Goal: Information Seeking & Learning: Learn about a topic

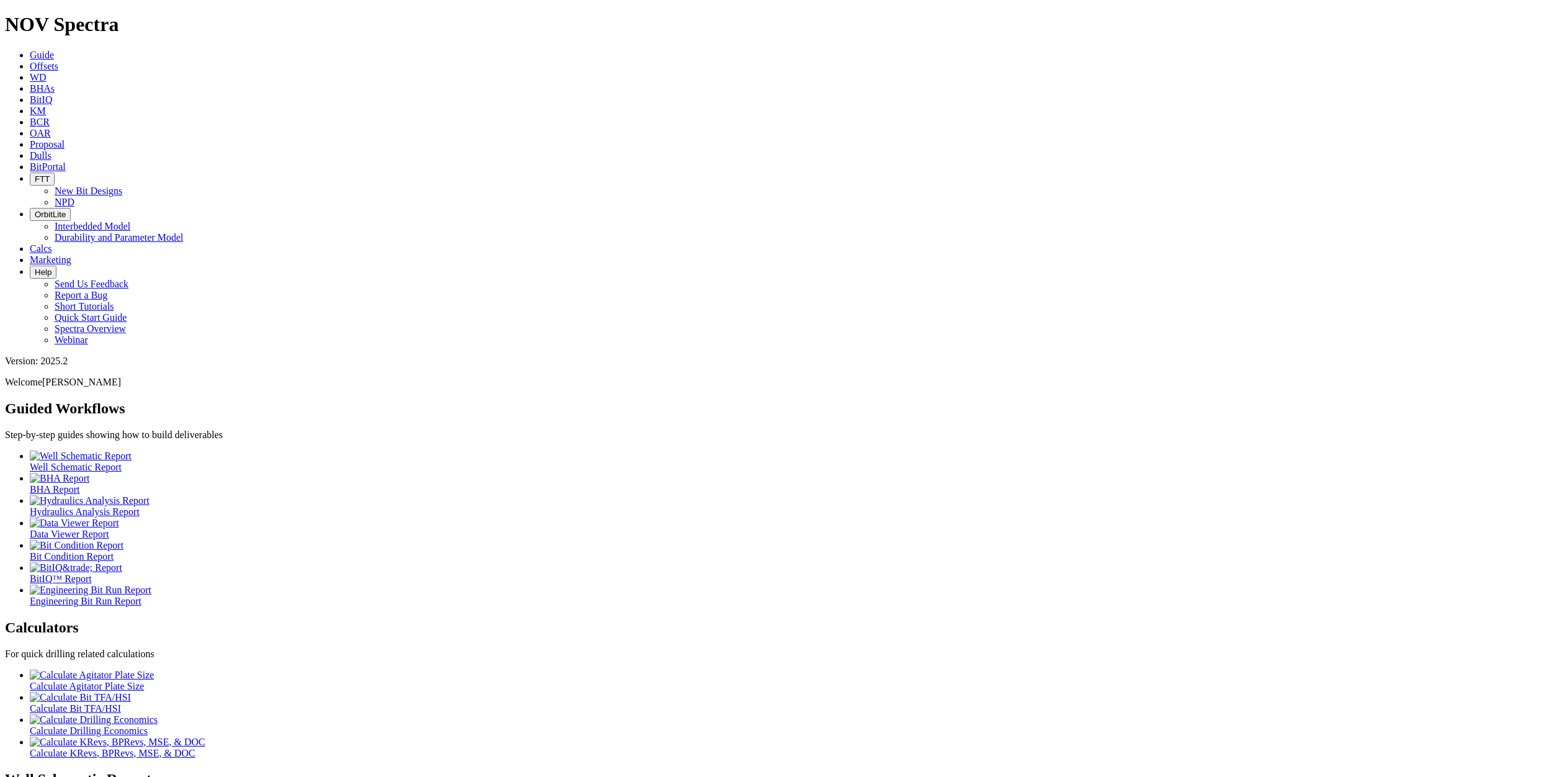
click at [29, 61] on icon at bounding box center [29, 66] width 0 height 11
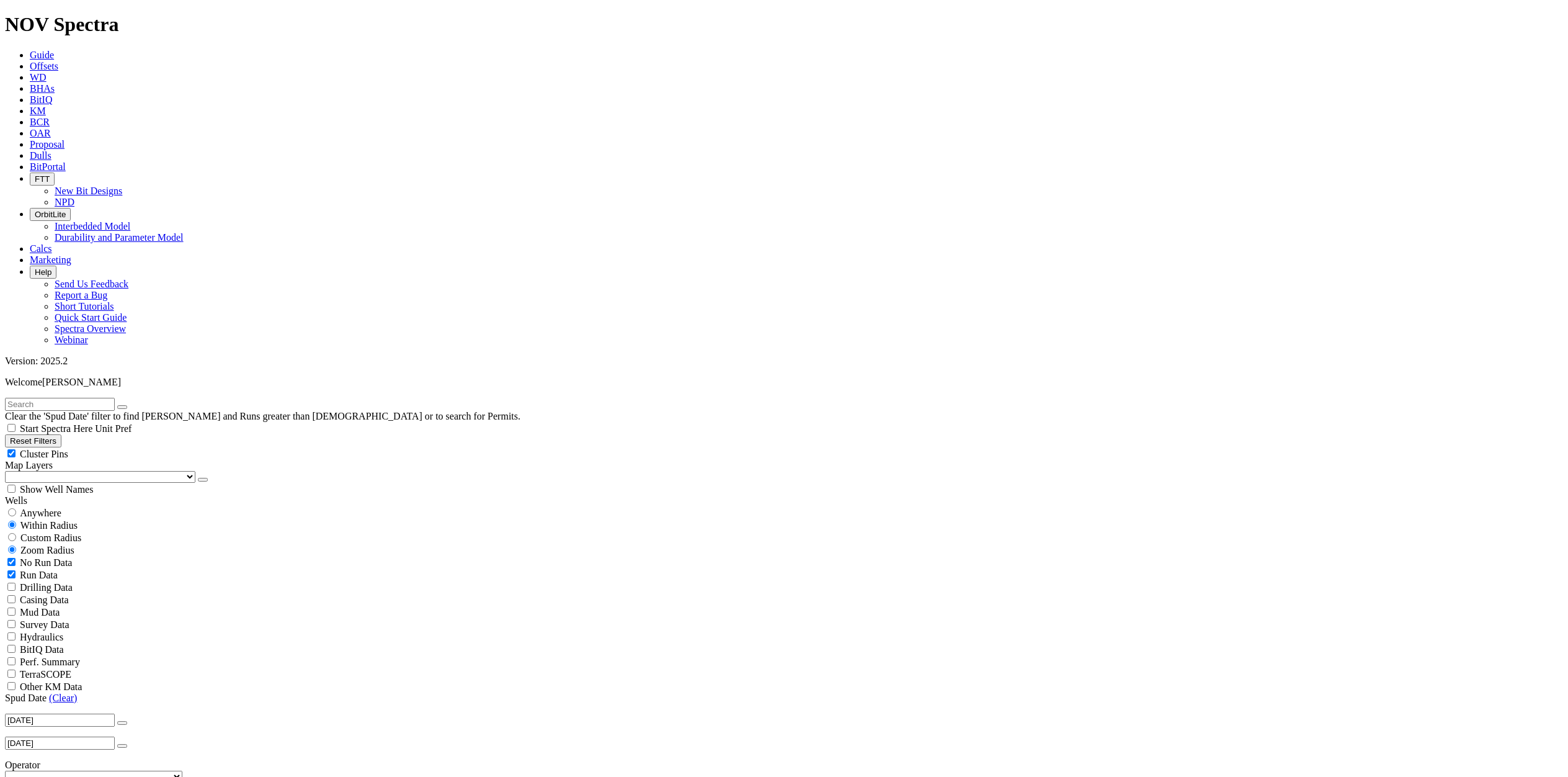
click at [122, 723] on icon "button" at bounding box center [122, 723] width 0 height 0
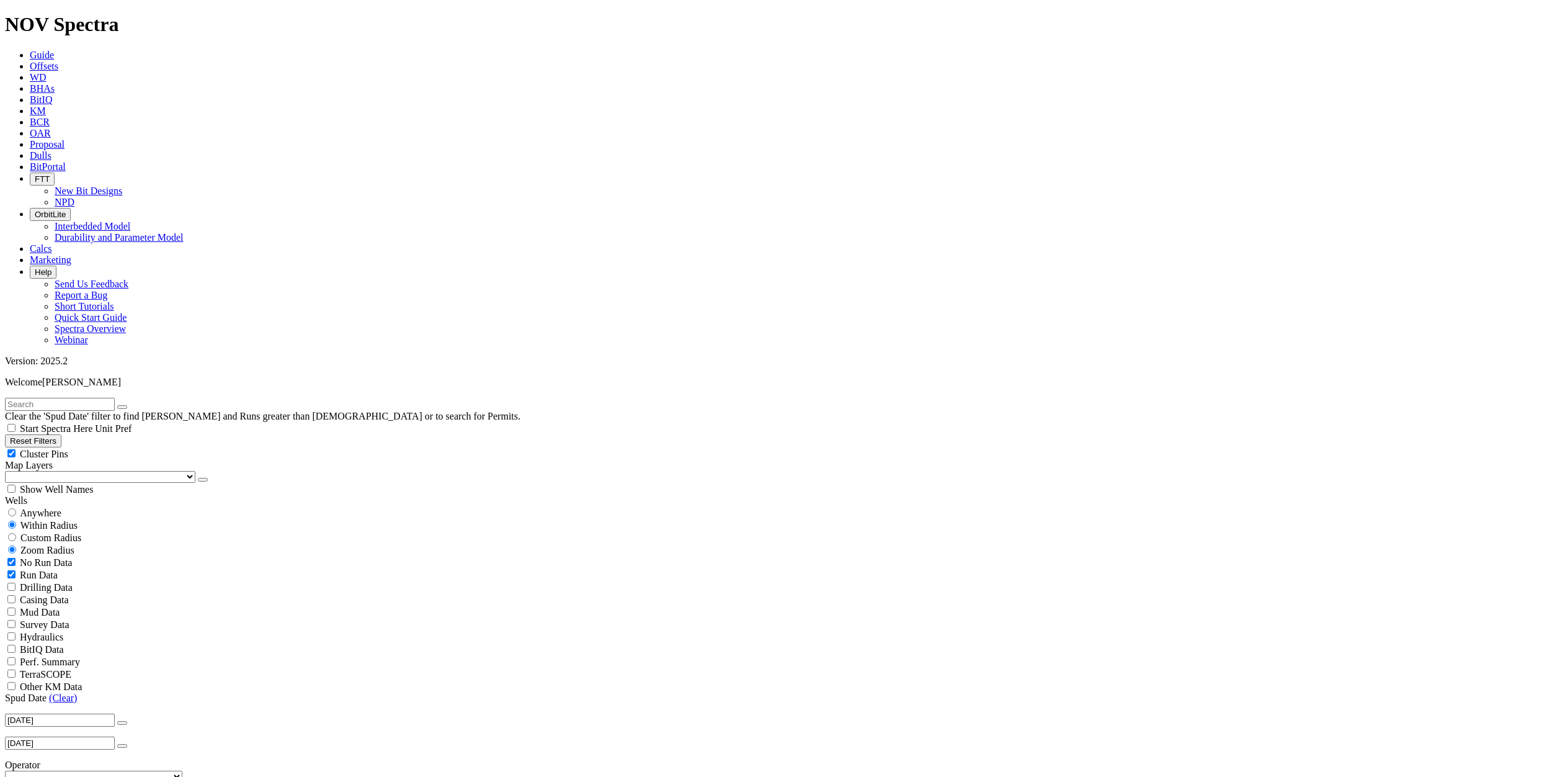
type input "[DATE]"
select select "9.875"
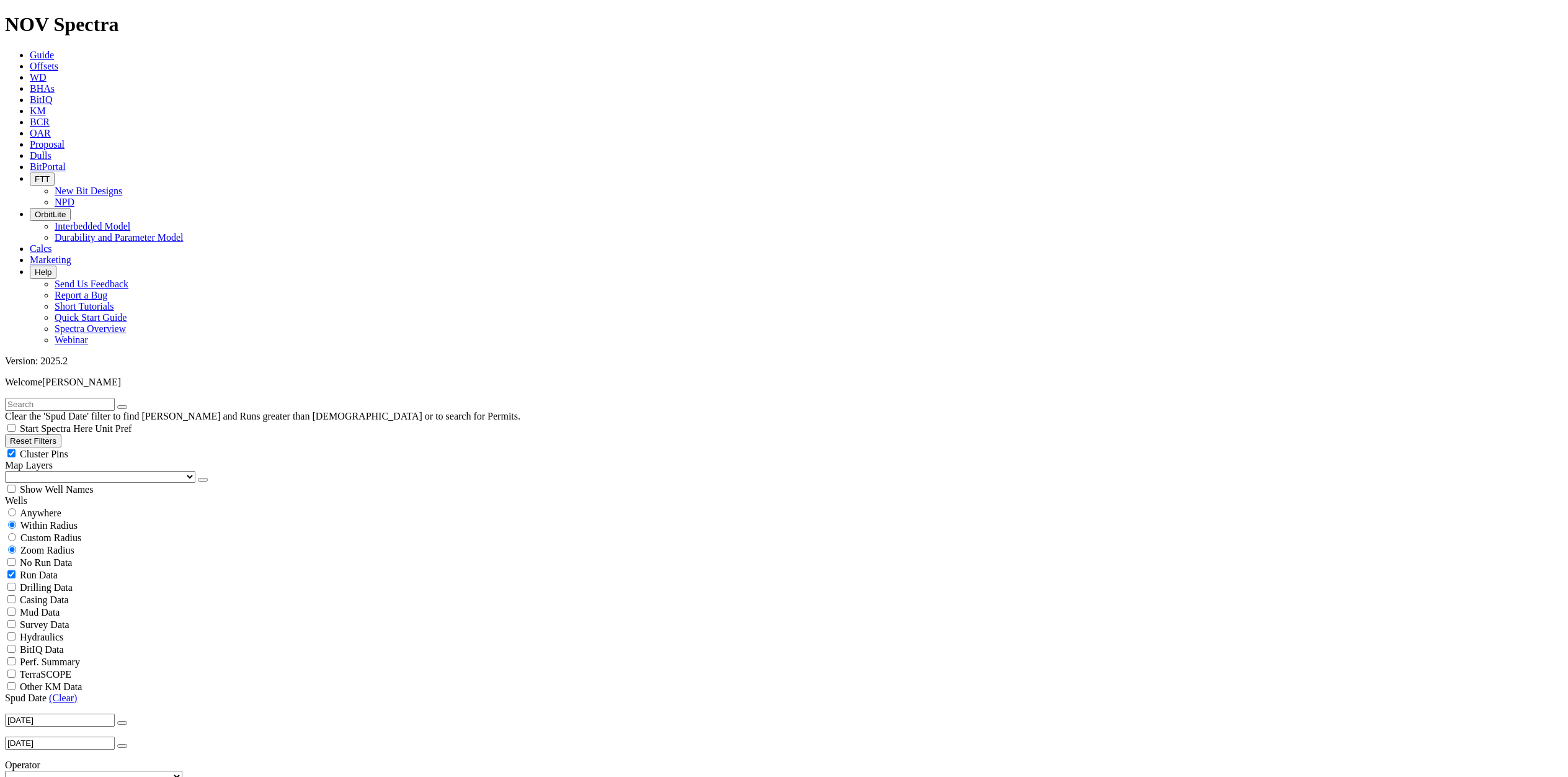
checkbox input "false"
select select "? number:9.875 ?"
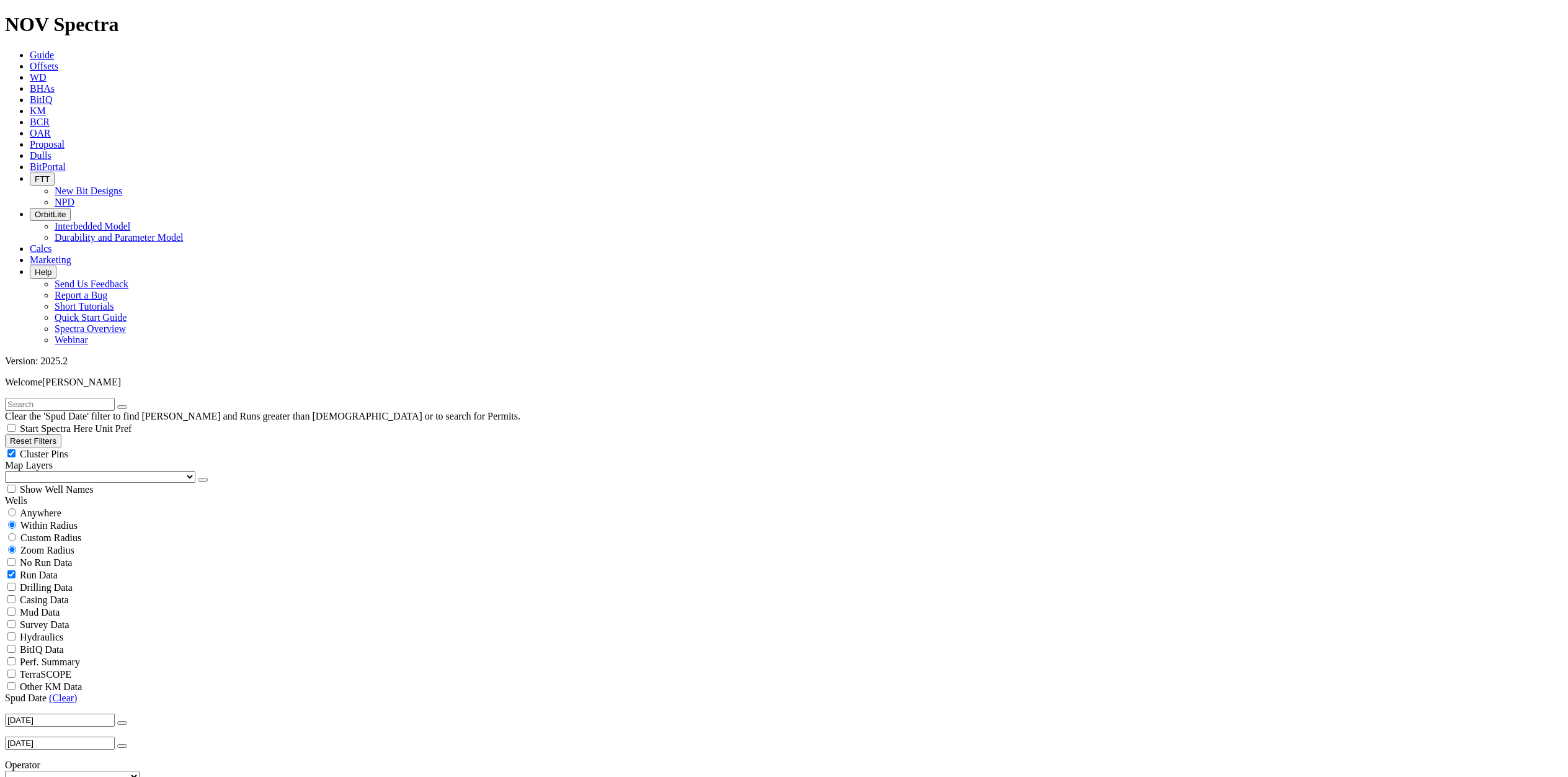
scroll to position [661, 0]
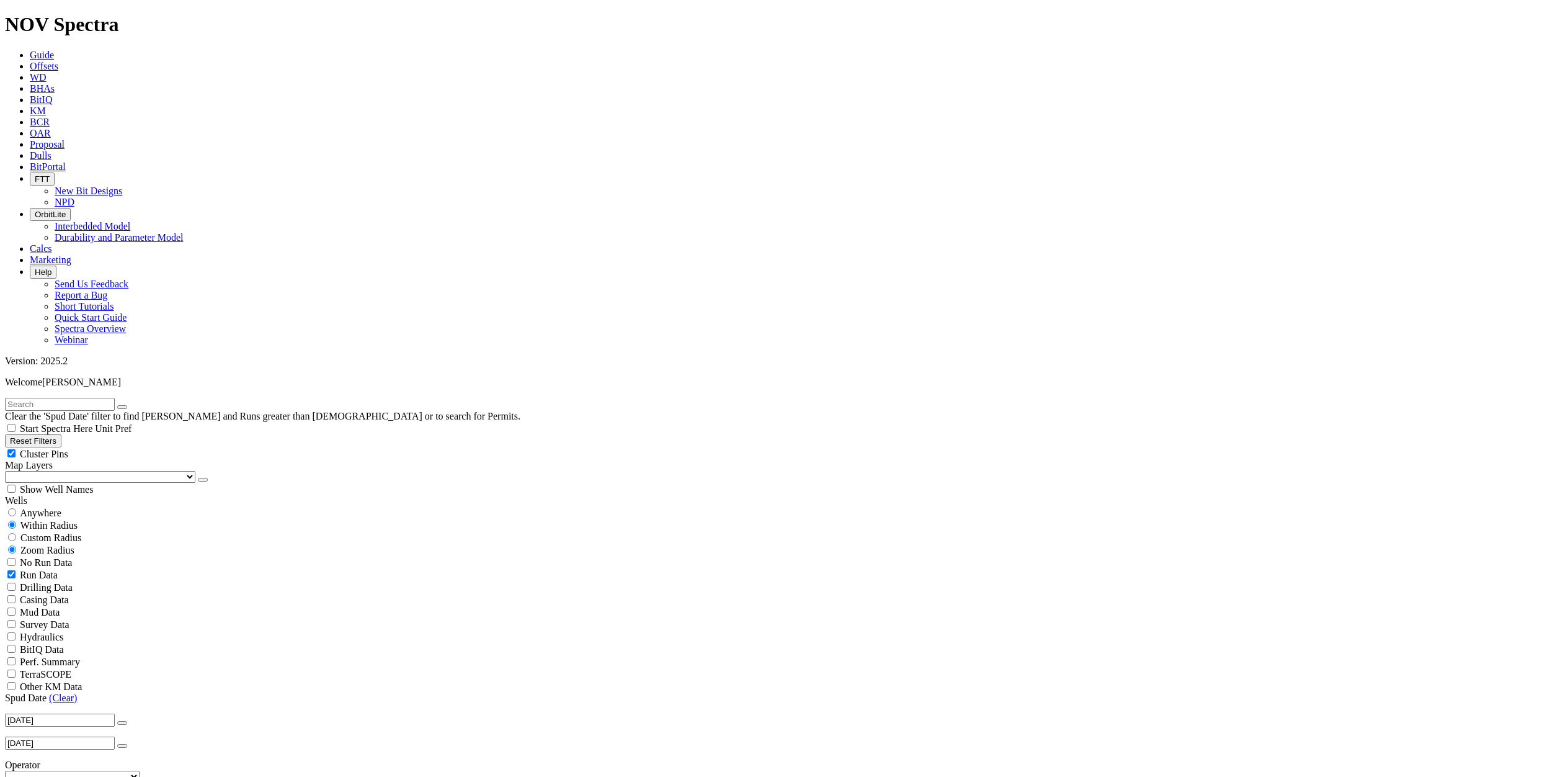
scroll to position [413, 0]
type input "6500"
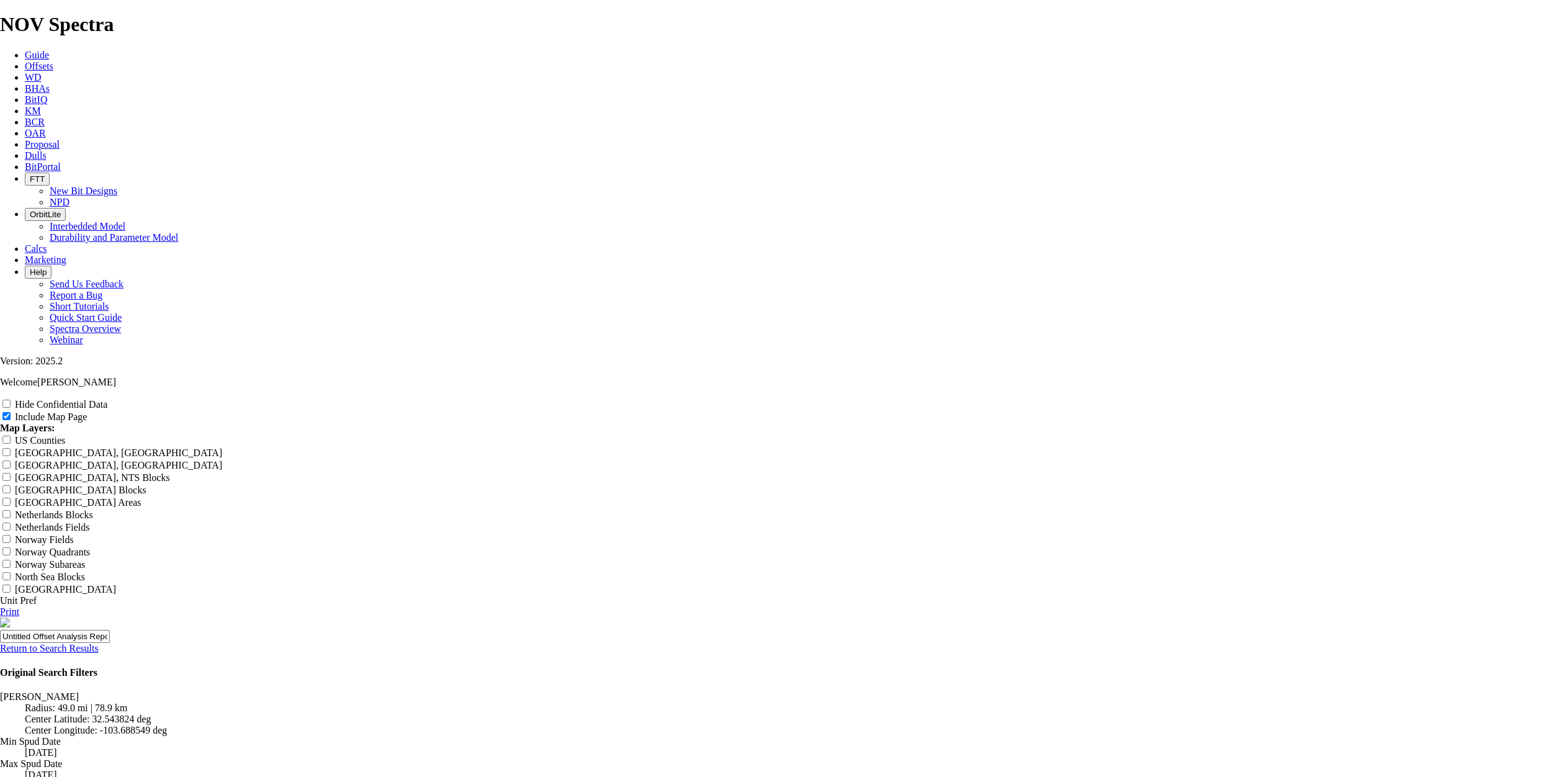
click at [99, 642] on link "Return to Search Results" at bounding box center [49, 648] width 99 height 11
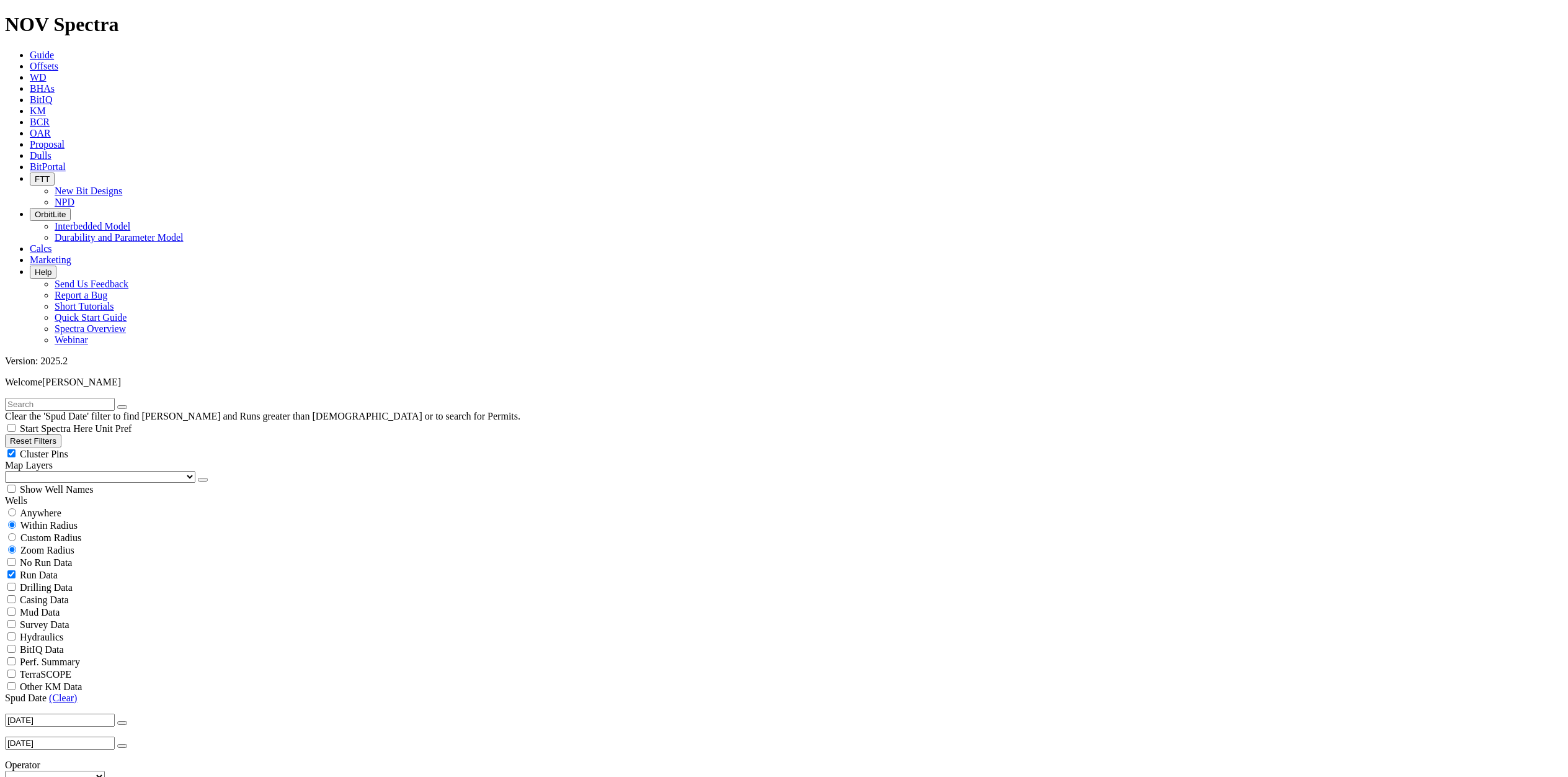
scroll to position [827, 0]
drag, startPoint x: 95, startPoint y: 467, endPoint x: 58, endPoint y: 467, distance: 37.0
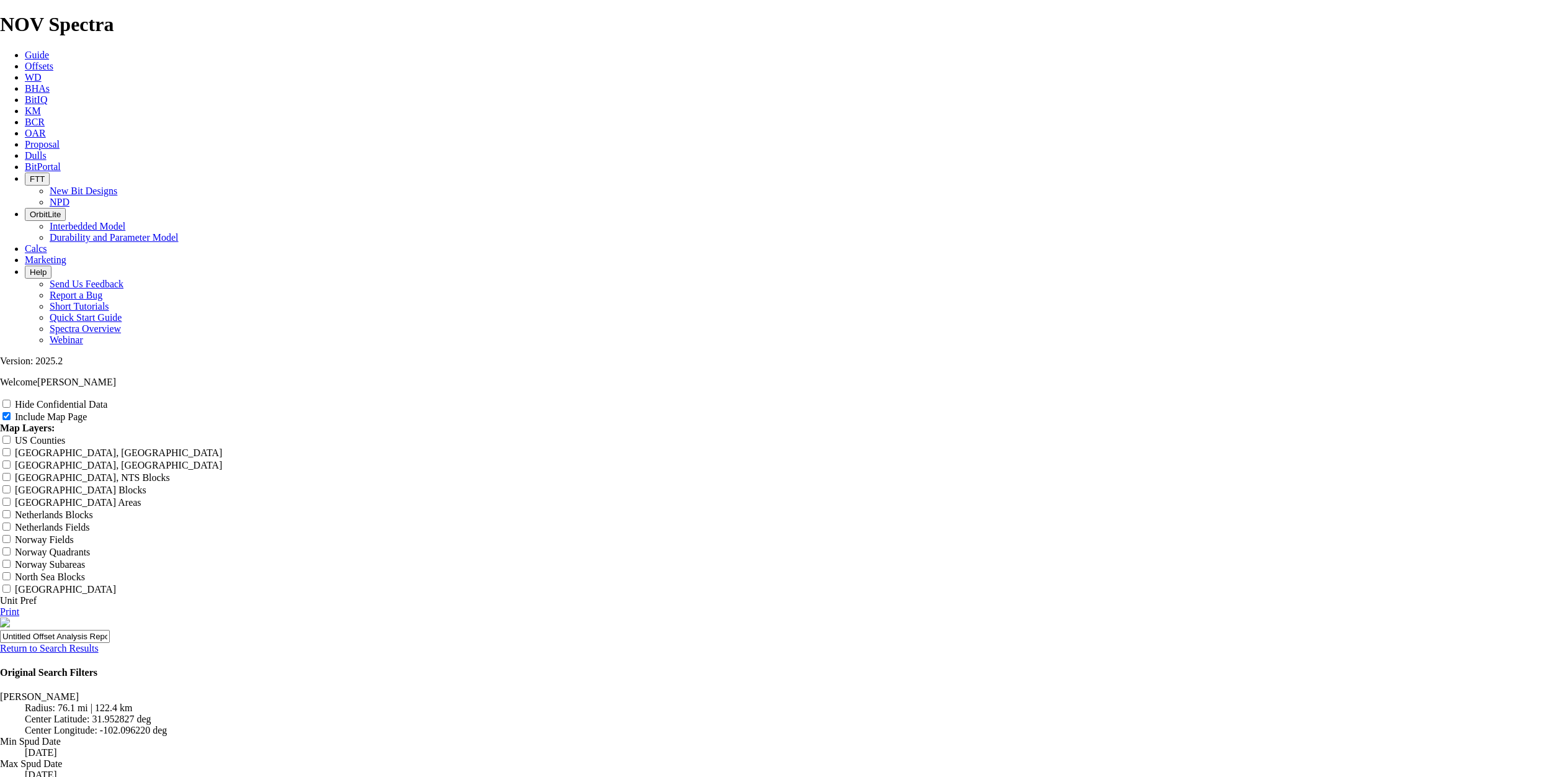
click at [99, 642] on link "Return to Search Results" at bounding box center [49, 648] width 99 height 11
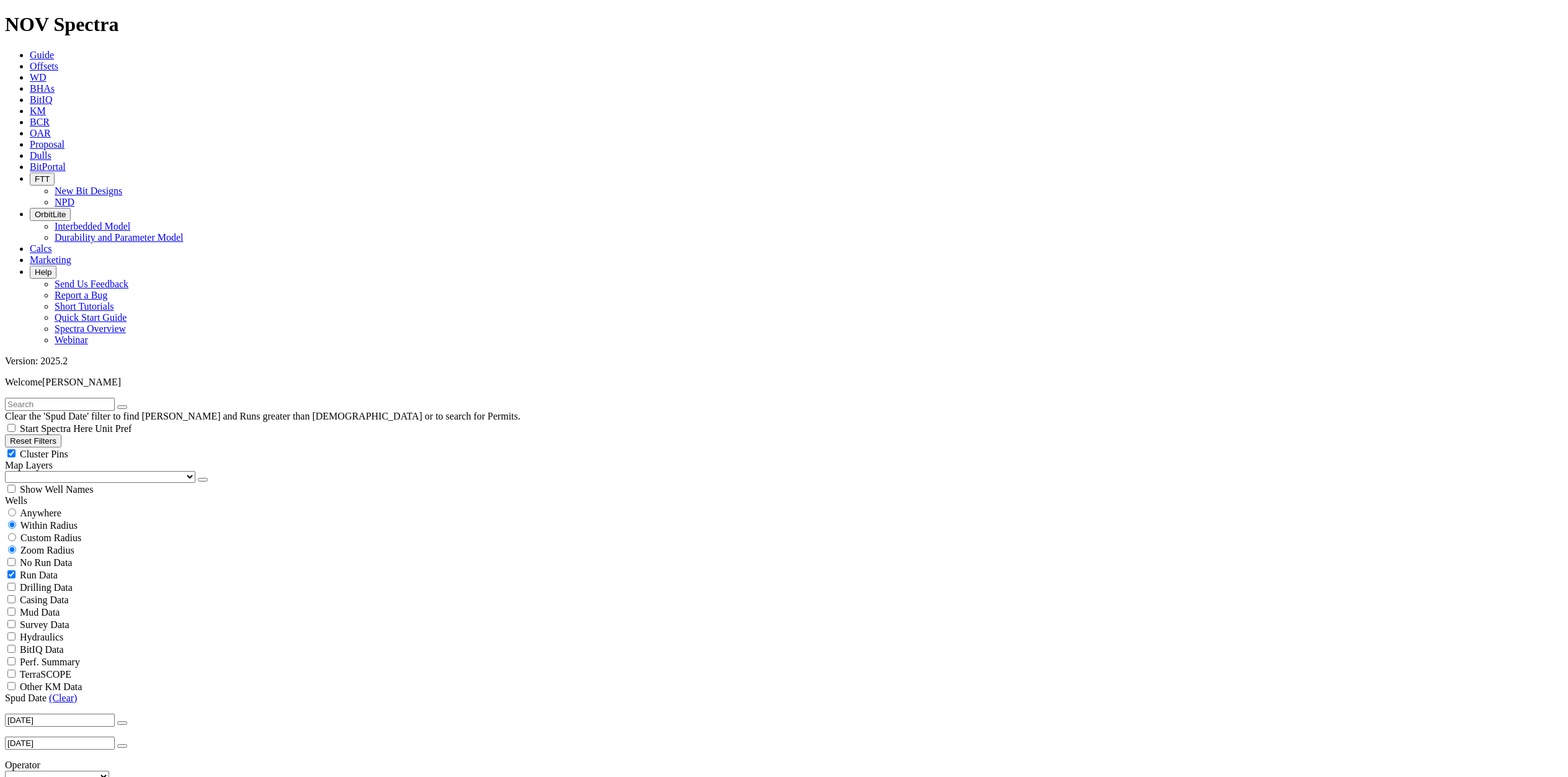
scroll to position [745, 0]
type input "4000"
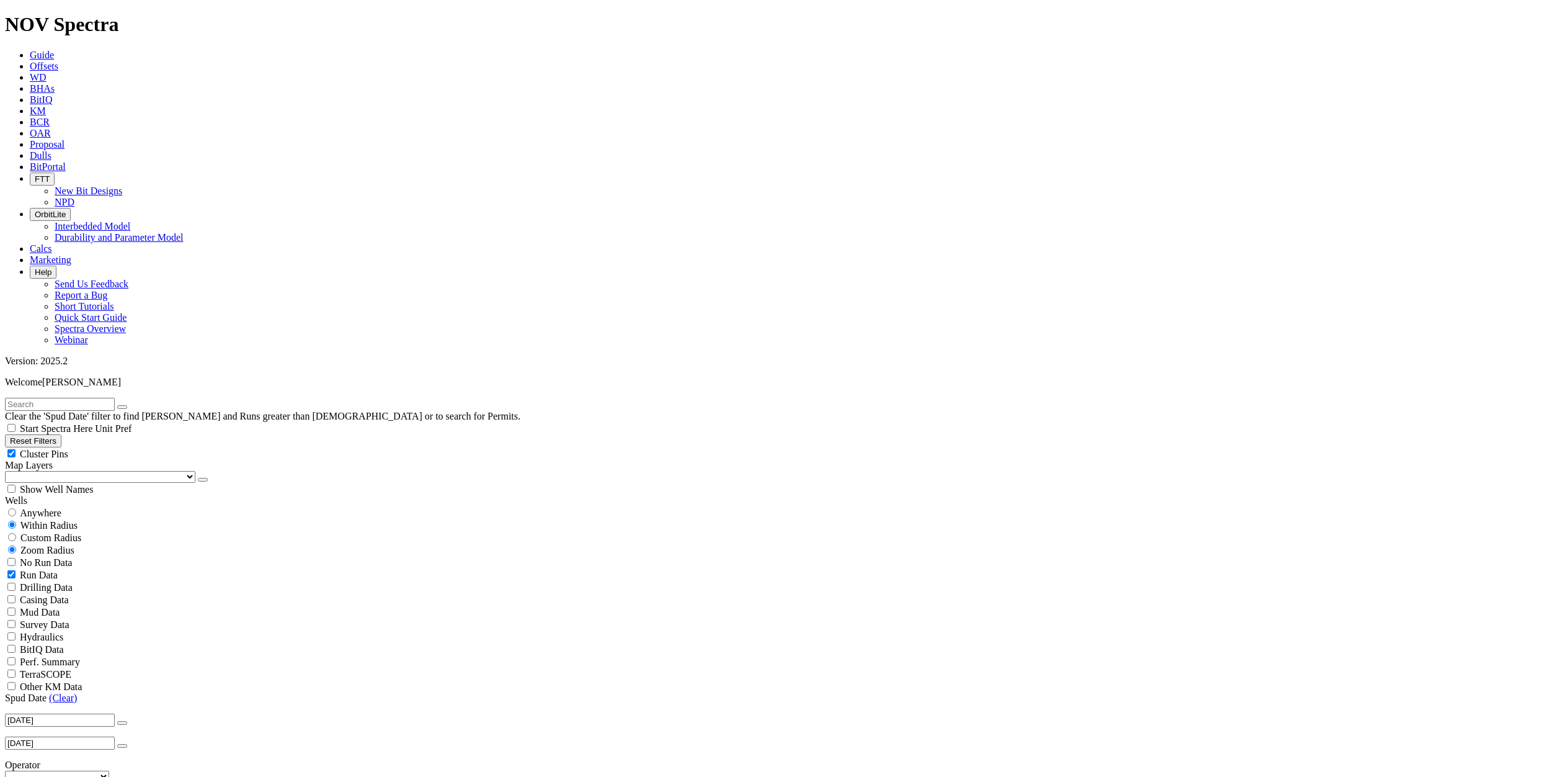
drag, startPoint x: 1520, startPoint y: 85, endPoint x: 1504, endPoint y: 102, distance: 23.3
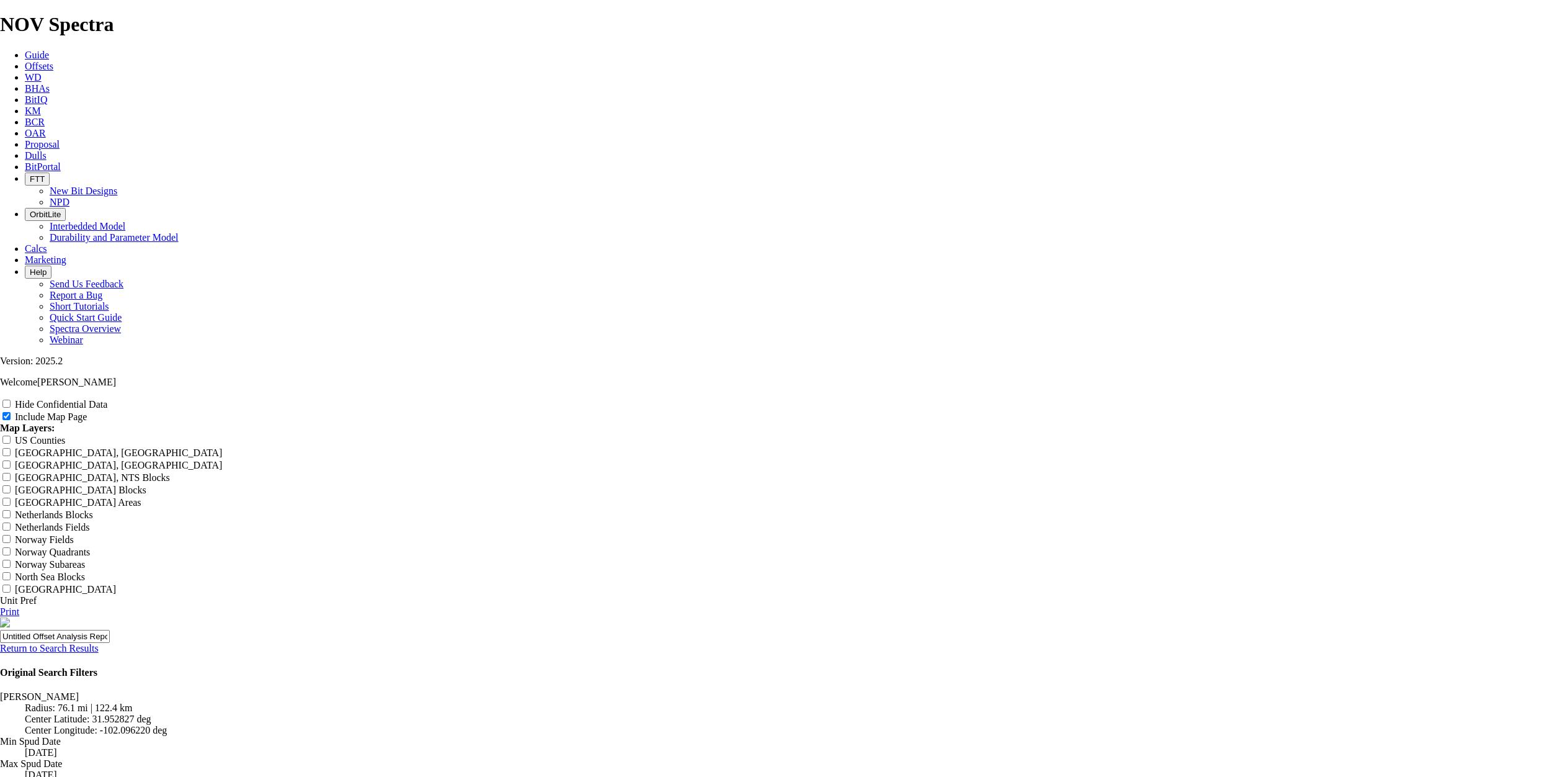
scroll to position [1639, 0]
click at [19, 606] on link "Print" at bounding box center [9, 612] width 19 height 11
drag, startPoint x: 1188, startPoint y: 400, endPoint x: 1201, endPoint y: 368, distance: 34.5
